Goal: Book appointment/travel/reservation

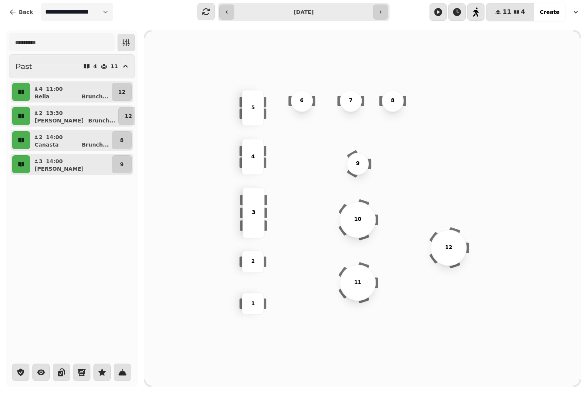
click at [51, 101] on div "4 11:00 [PERSON_NAME] ... 12" at bounding box center [72, 91] width 123 height 21
click at [384, 14] on button "button" at bounding box center [380, 12] width 15 height 15
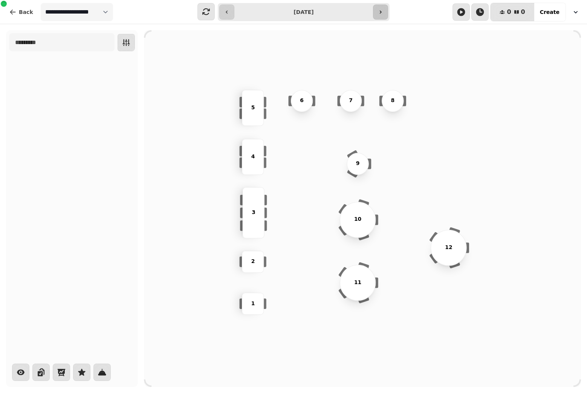
click at [384, 14] on button "button" at bounding box center [380, 12] width 15 height 15
click at [381, 13] on icon "button" at bounding box center [381, 12] width 6 height 6
type input "**********"
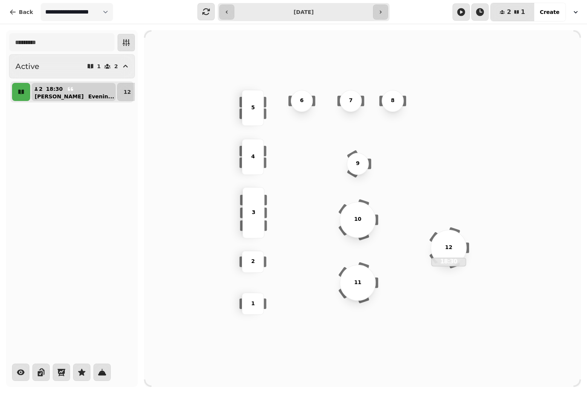
click at [57, 94] on div "[PERSON_NAME] ..." at bounding box center [77, 97] width 78 height 8
select select "**********"
select select "*"
select select "****"
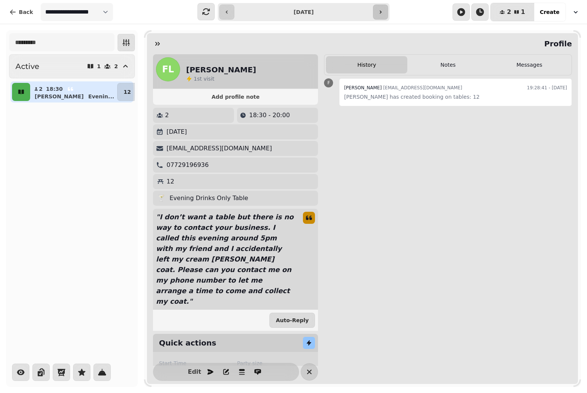
click at [383, 13] on icon "button" at bounding box center [381, 12] width 6 height 6
click at [120, 139] on div "Active 1 4 4 15:30 [PERSON_NAME] Bottom ... 28" at bounding box center [72, 208] width 132 height 357
click at [60, 96] on div "[PERSON_NAME] Bottom ..." at bounding box center [78, 97] width 80 height 8
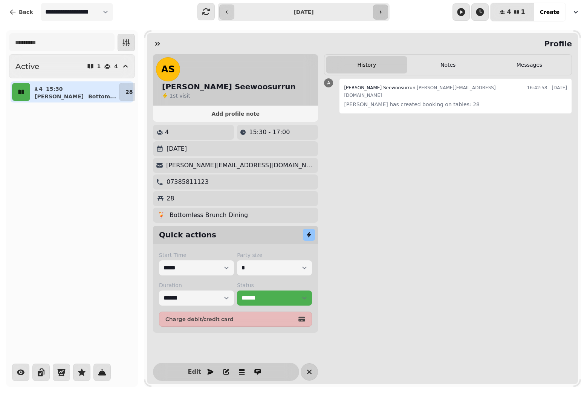
click at [375, 14] on button "button" at bounding box center [380, 12] width 15 height 15
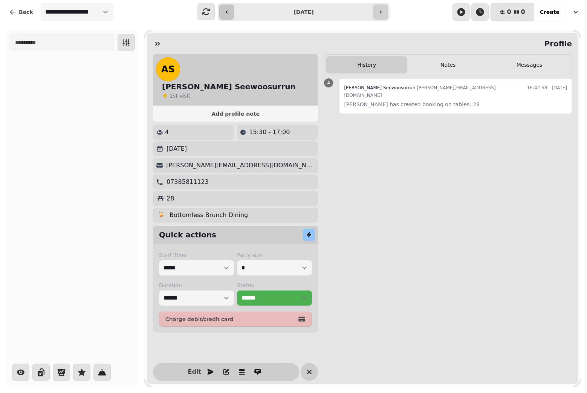
click at [227, 12] on icon "button" at bounding box center [227, 12] width 6 height 6
type input "**********"
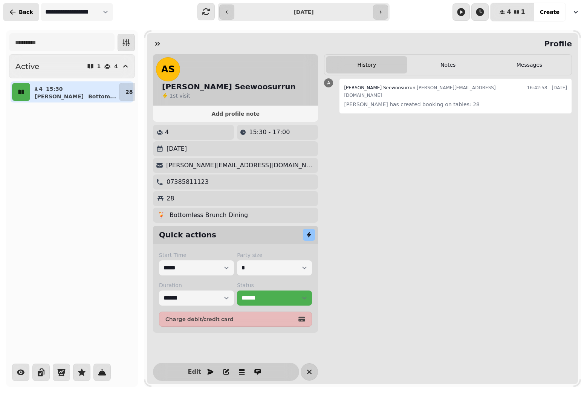
click at [23, 8] on button "Back" at bounding box center [21, 12] width 36 height 18
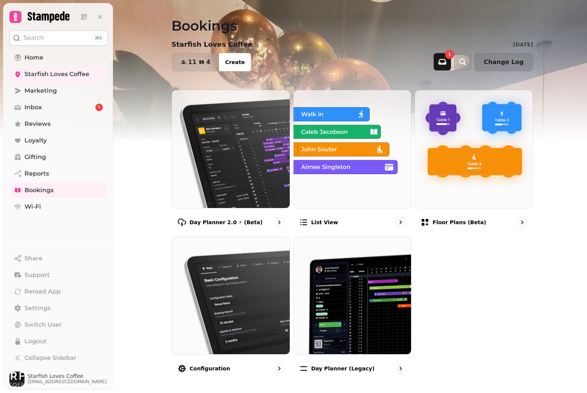
click at [442, 57] on button "button" at bounding box center [442, 61] width 17 height 17
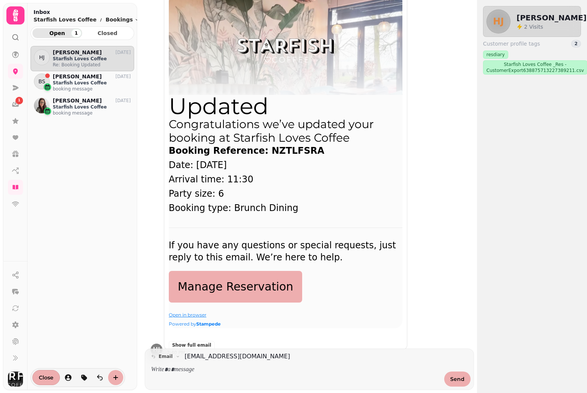
scroll to position [168, 0]
click at [188, 372] on p at bounding box center [295, 370] width 289 height 9
click at [82, 81] on p "Starfish Loves Coffee" at bounding box center [92, 83] width 78 height 6
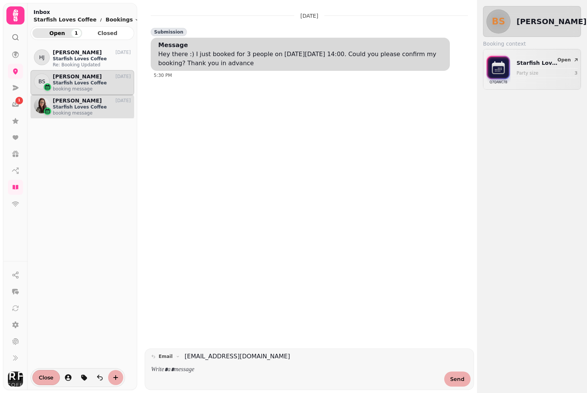
click at [75, 107] on p "Starfish Loves Coffee" at bounding box center [92, 107] width 78 height 6
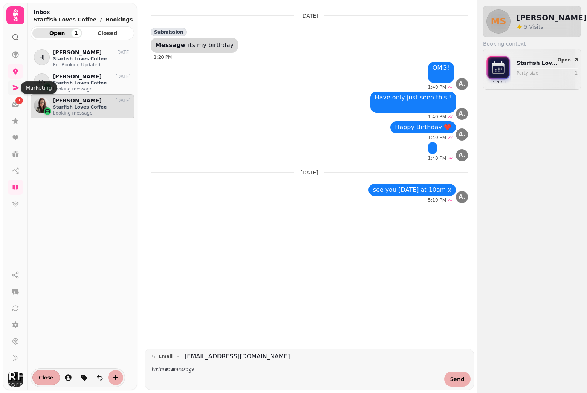
click at [14, 90] on icon at bounding box center [16, 87] width 6 height 5
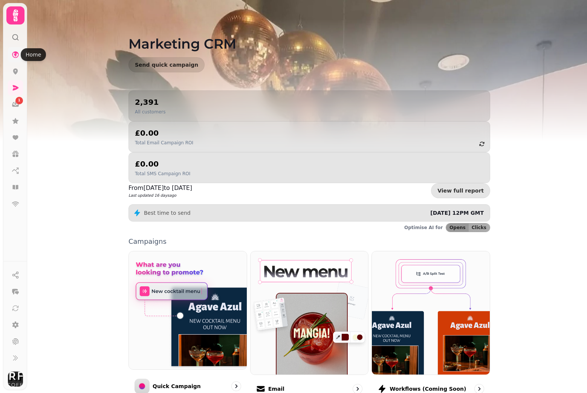
click at [15, 52] on icon at bounding box center [15, 54] width 7 height 7
